Goal: Task Accomplishment & Management: Use online tool/utility

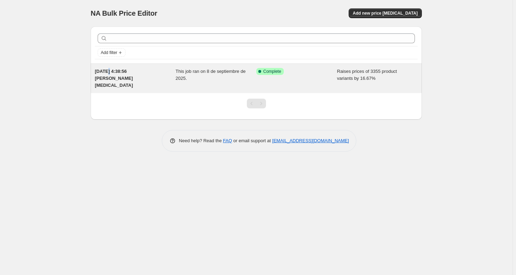
click at [107, 73] on span "[DATE] 4:38:56 [PERSON_NAME] [MEDICAL_DATA]" at bounding box center [114, 78] width 38 height 19
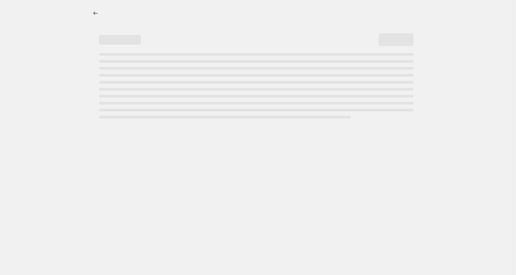
select select "percentage"
